Goal: Find specific page/section: Find specific page/section

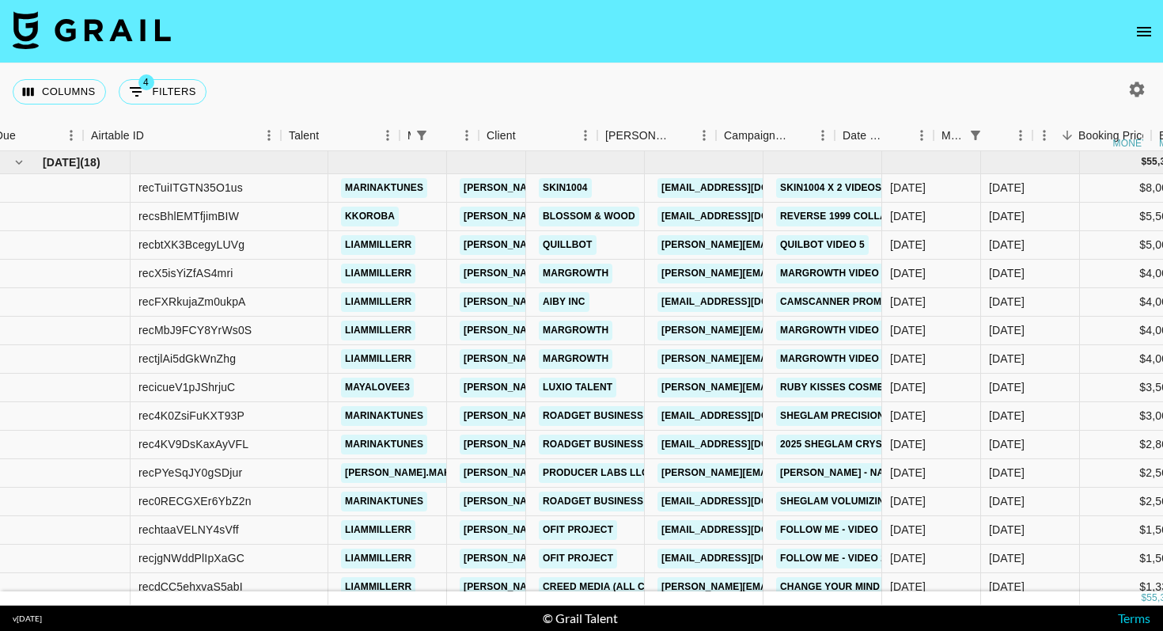
scroll to position [0, 54]
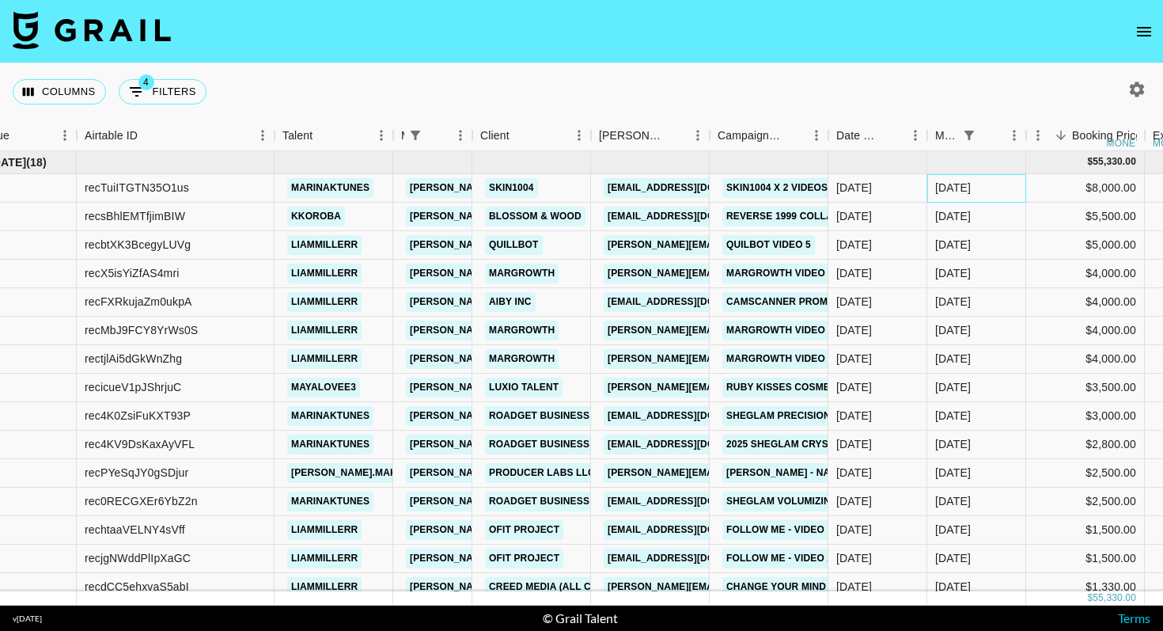
click at [1003, 187] on div "Aug '25" at bounding box center [976, 188] width 99 height 28
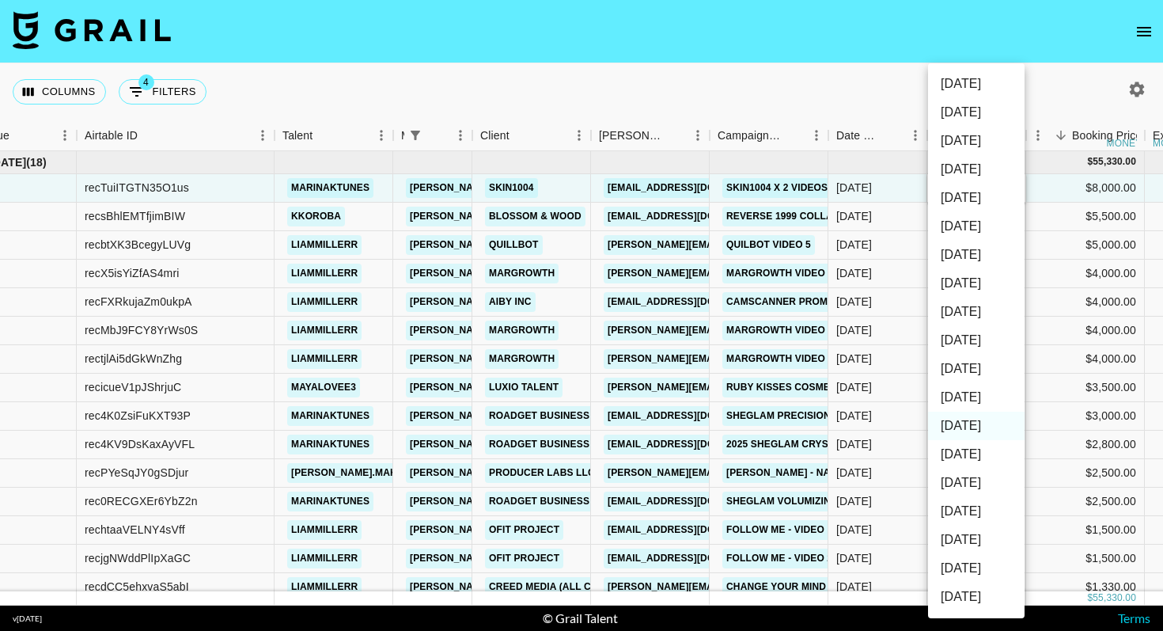
click at [964, 392] on li "Sep '25" at bounding box center [976, 397] width 97 height 28
type input "Sep '25"
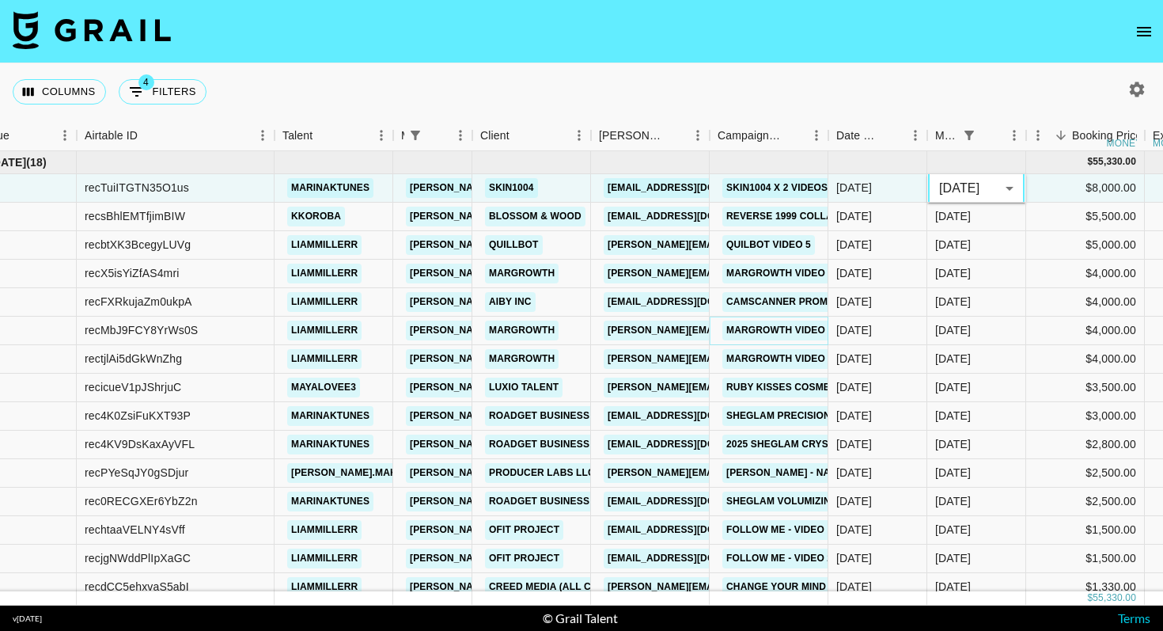
click at [816, 328] on link "margrowth video 3 actual" at bounding box center [800, 330] width 157 height 20
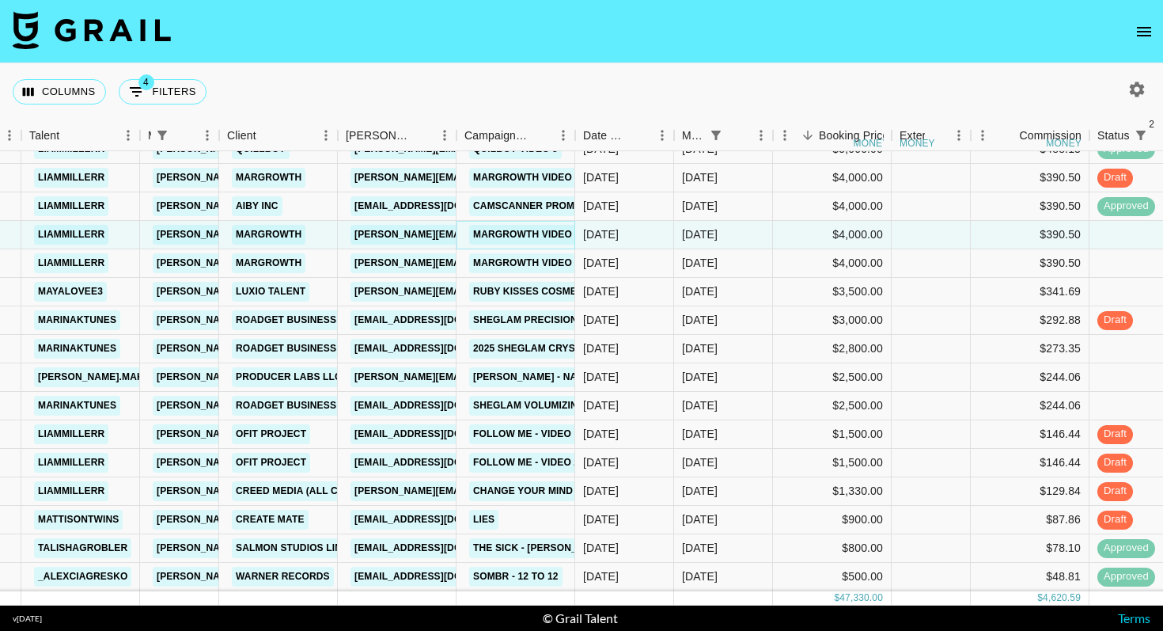
scroll to position [0, 307]
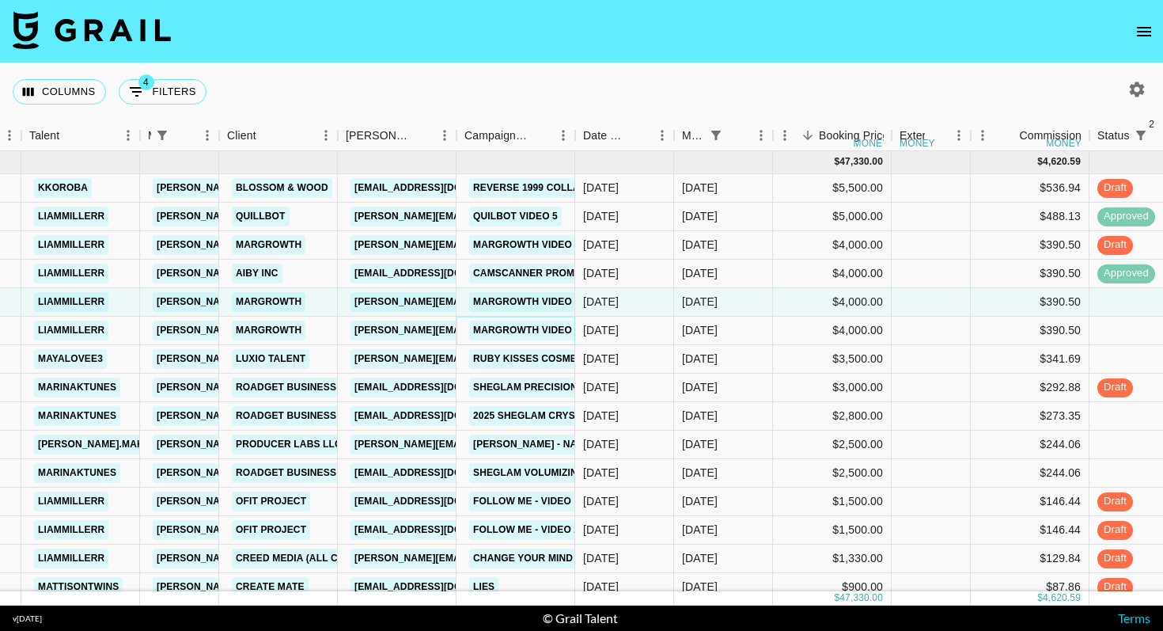
click at [538, 325] on link "Margrowth video 4 actual" at bounding box center [547, 330] width 157 height 20
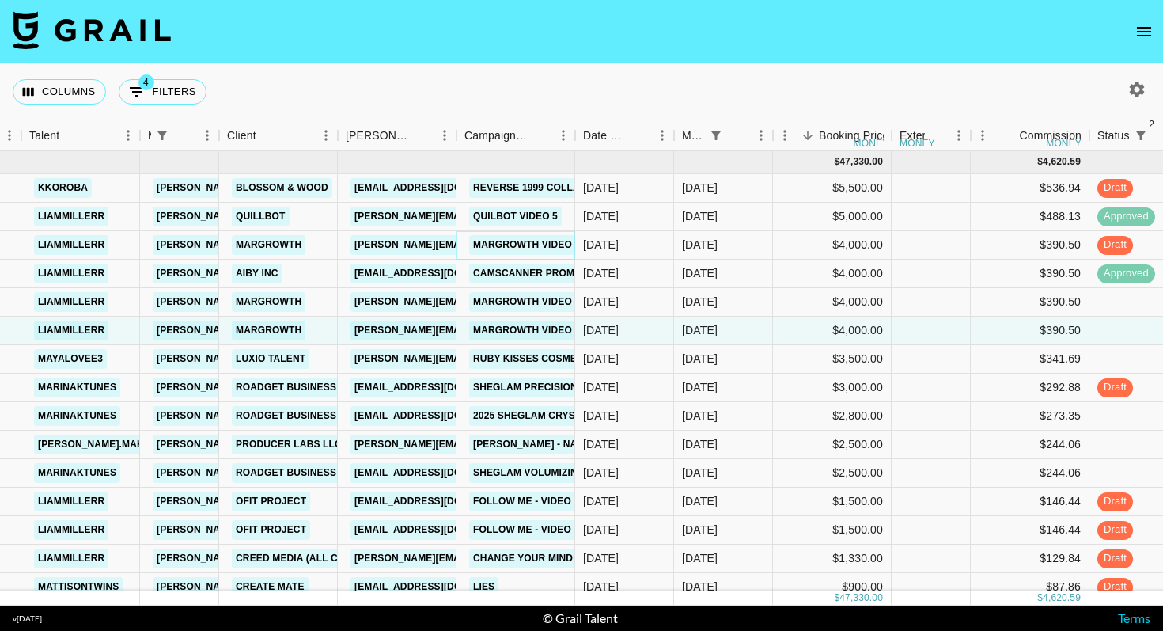
click at [559, 251] on link "margrowth video 5" at bounding box center [526, 245] width 115 height 20
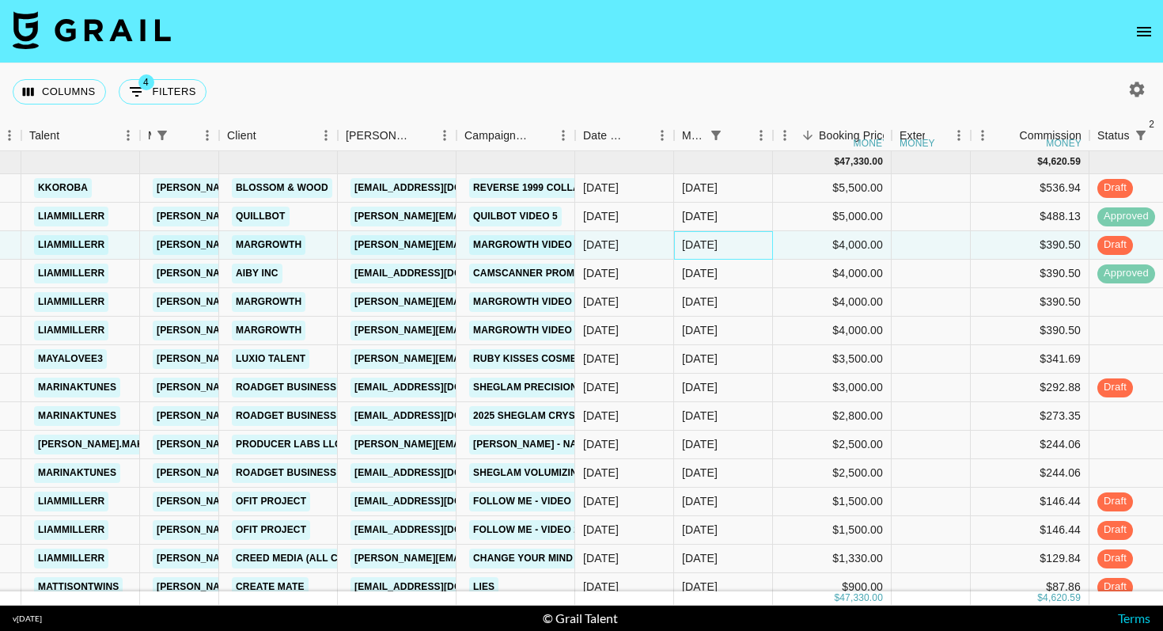
click at [717, 240] on div "Aug '25" at bounding box center [700, 245] width 36 height 16
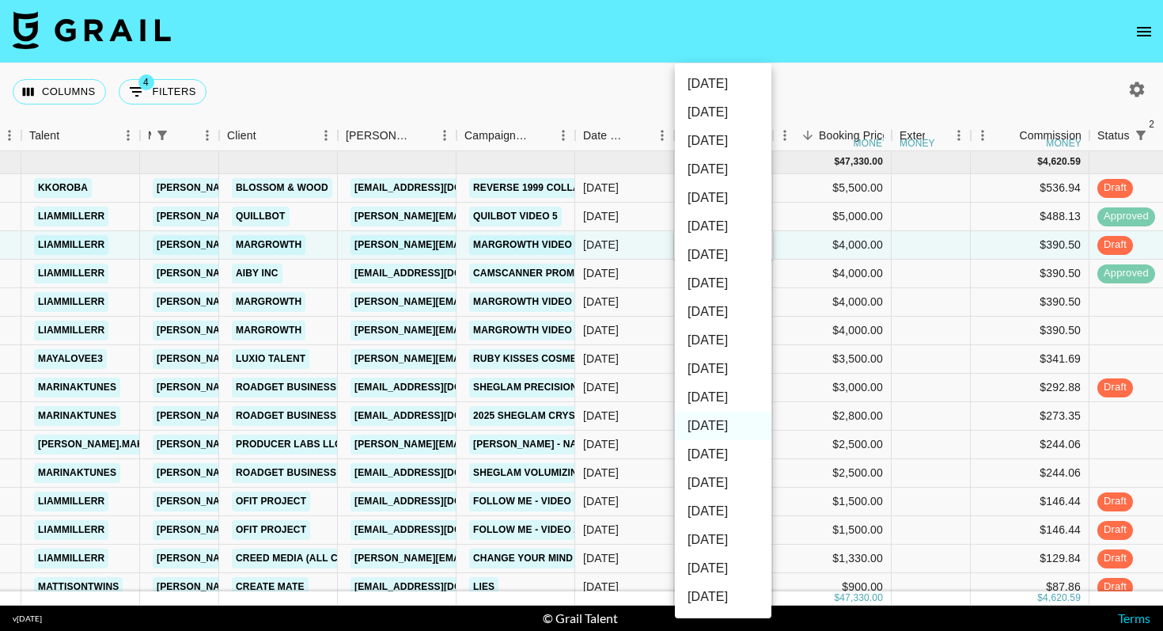
click at [756, 402] on li "Sep '25" at bounding box center [723, 397] width 97 height 28
type input "Sep '25"
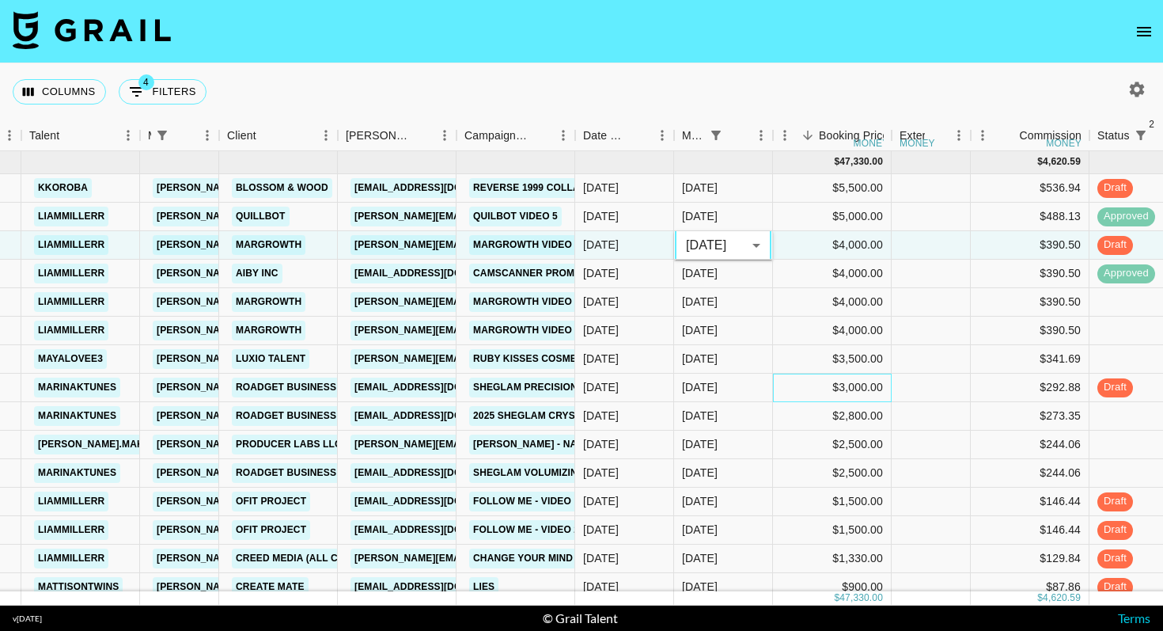
click at [874, 384] on div "$3,000.00" at bounding box center [832, 387] width 119 height 28
